Goal: Find contact information: Find contact information

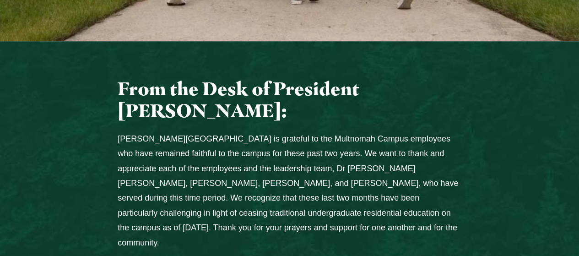
scroll to position [412, 0]
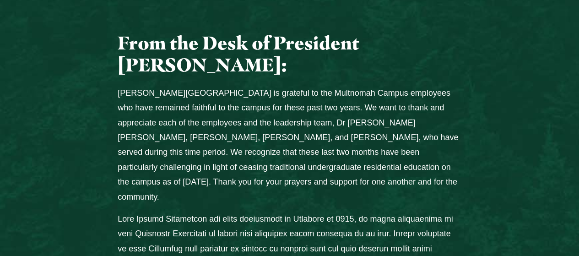
drag, startPoint x: 272, startPoint y: 78, endPoint x: 568, endPoint y: 87, distance: 296.3
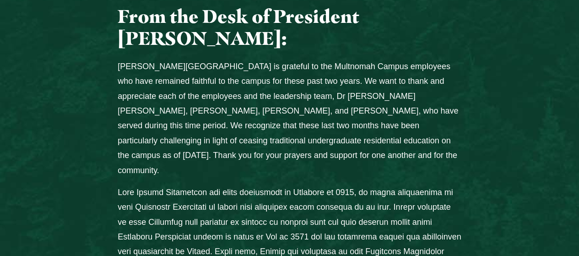
scroll to position [458, 0]
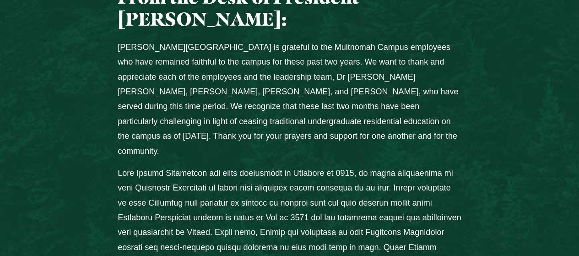
drag, startPoint x: 262, startPoint y: 82, endPoint x: 217, endPoint y: 78, distance: 46.0
click at [215, 79] on p "[PERSON_NAME][GEOGRAPHIC_DATA] is grateful to the Multnomah Campus employees wh…" at bounding box center [290, 99] width 344 height 119
drag, startPoint x: 277, startPoint y: 126, endPoint x: 531, endPoint y: 122, distance: 254.5
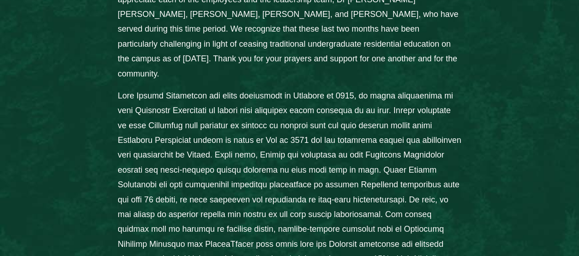
scroll to position [549, 0]
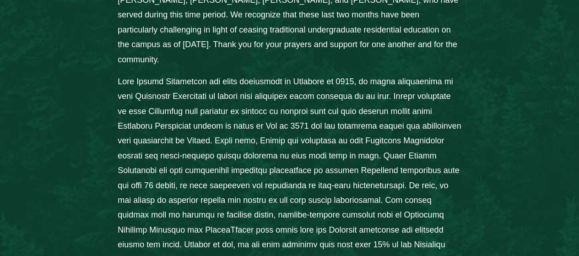
drag, startPoint x: 451, startPoint y: 98, endPoint x: 493, endPoint y: 99, distance: 41.2
click at [493, 99] on div "From the Desk of President [PERSON_NAME]: [PERSON_NAME][GEOGRAPHIC_DATA] is gra…" at bounding box center [289, 218] width 579 height 646
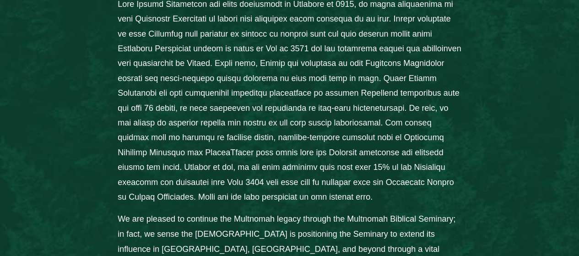
scroll to position [641, 0]
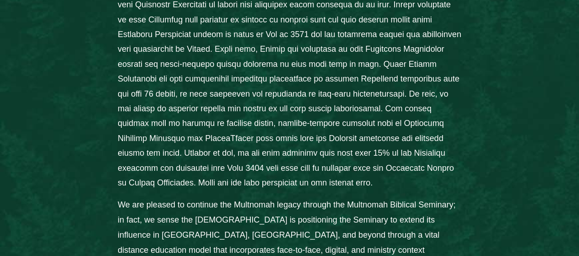
drag, startPoint x: 363, startPoint y: 84, endPoint x: 529, endPoint y: 90, distance: 166.7
click at [531, 90] on div "From the Desk of President [PERSON_NAME]: [PERSON_NAME][GEOGRAPHIC_DATA] is gra…" at bounding box center [289, 126] width 579 height 646
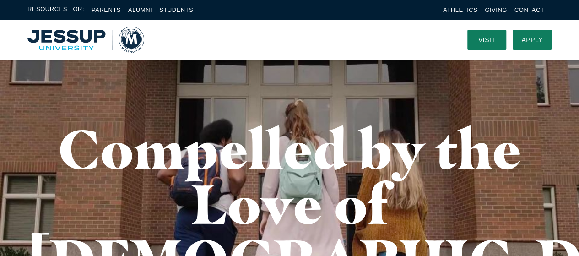
scroll to position [0, 0]
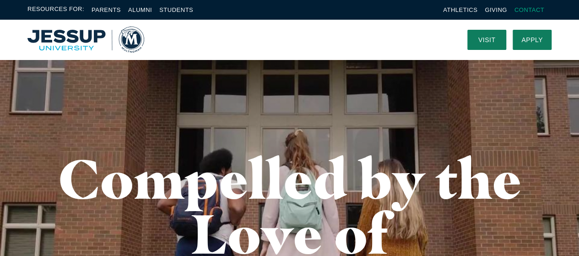
click at [538, 11] on link "Contact" at bounding box center [530, 9] width 30 height 7
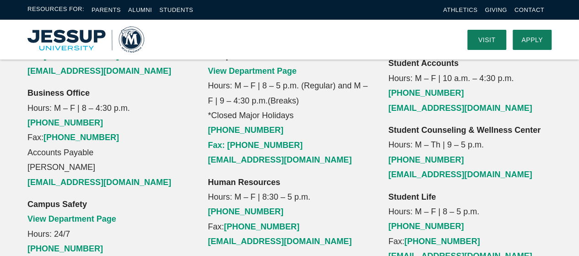
scroll to position [916, 0]
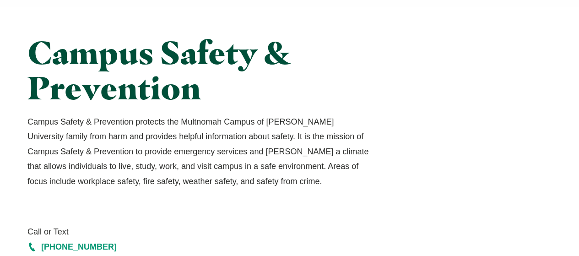
scroll to position [92, 0]
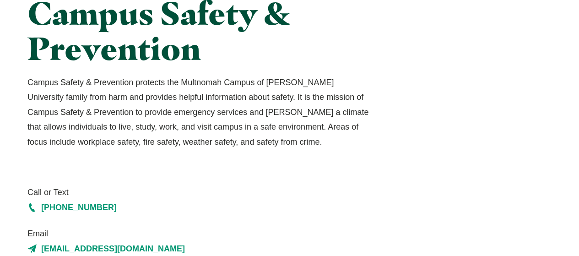
drag, startPoint x: 235, startPoint y: 114, endPoint x: 148, endPoint y: 106, distance: 87.4
click at [148, 106] on p "Campus Safety & Prevention protects the Multnomah Campus of [PERSON_NAME] Unive…" at bounding box center [199, 112] width 344 height 74
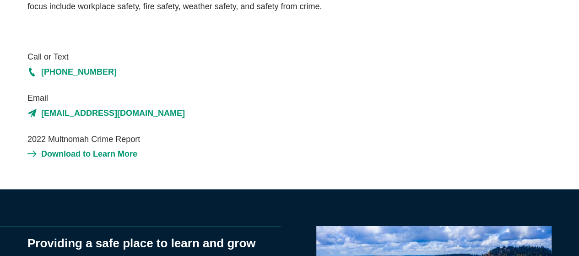
scroll to position [275, 0]
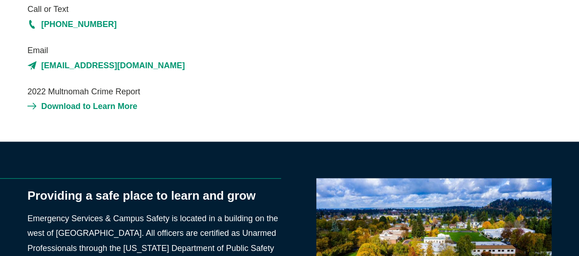
click at [282, 76] on div "Call or Text [PHONE_NUMBER] Email [EMAIL_ADDRESS][DOMAIN_NAME] 2022 Multnomah C…" at bounding box center [199, 58] width 344 height 112
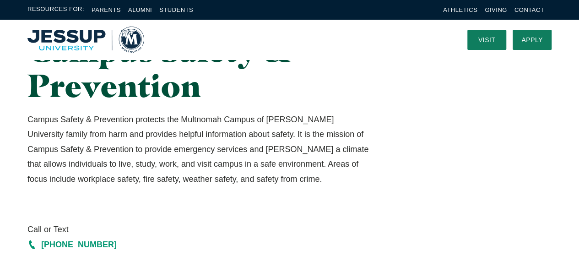
scroll to position [0, 0]
